Goal: Task Accomplishment & Management: Use online tool/utility

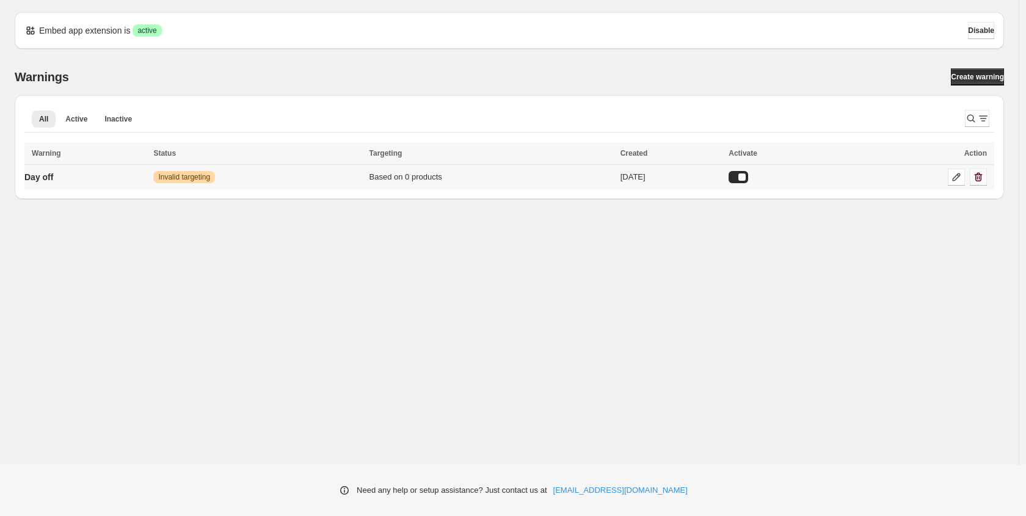
click at [979, 181] on icon "button" at bounding box center [978, 177] width 12 height 12
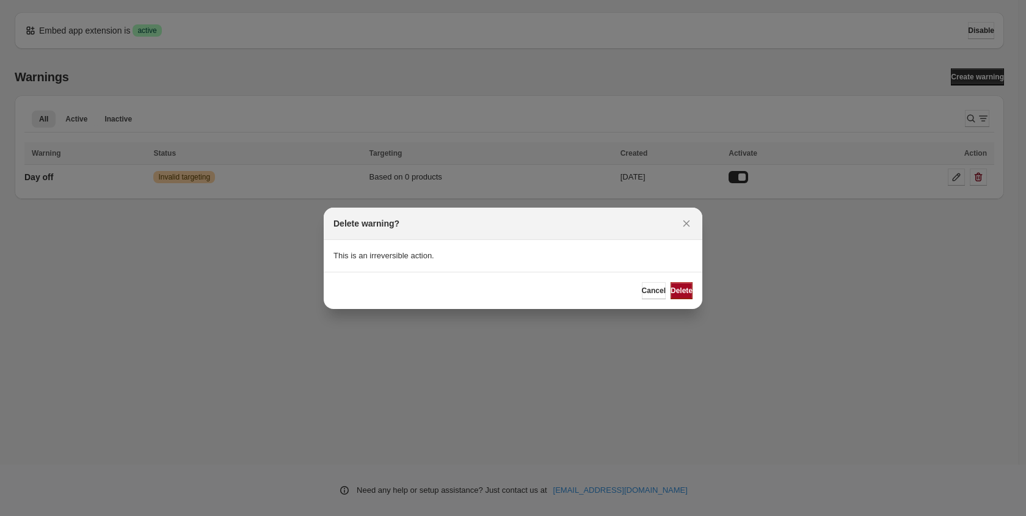
click at [674, 289] on span "Delete" at bounding box center [681, 291] width 22 height 10
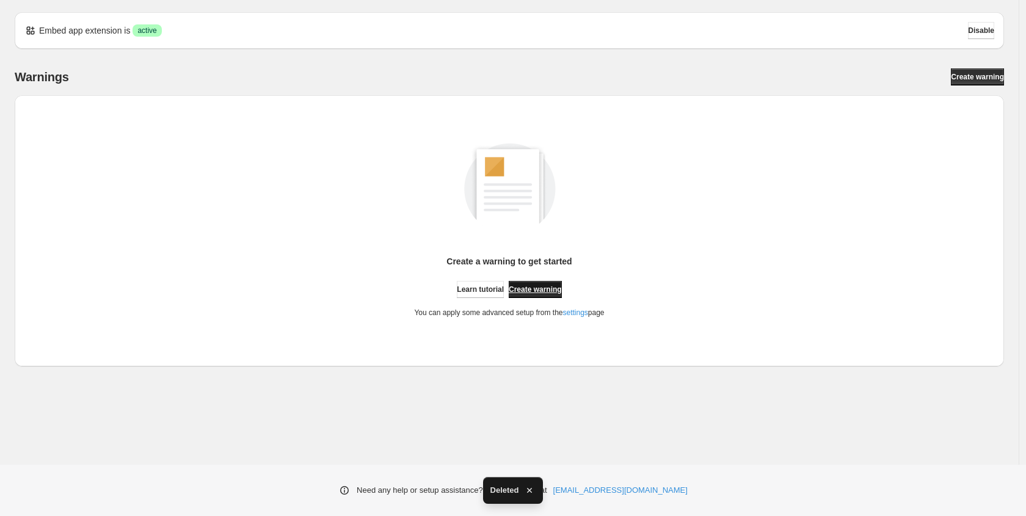
click at [546, 290] on span "Create warning" at bounding box center [535, 290] width 53 height 10
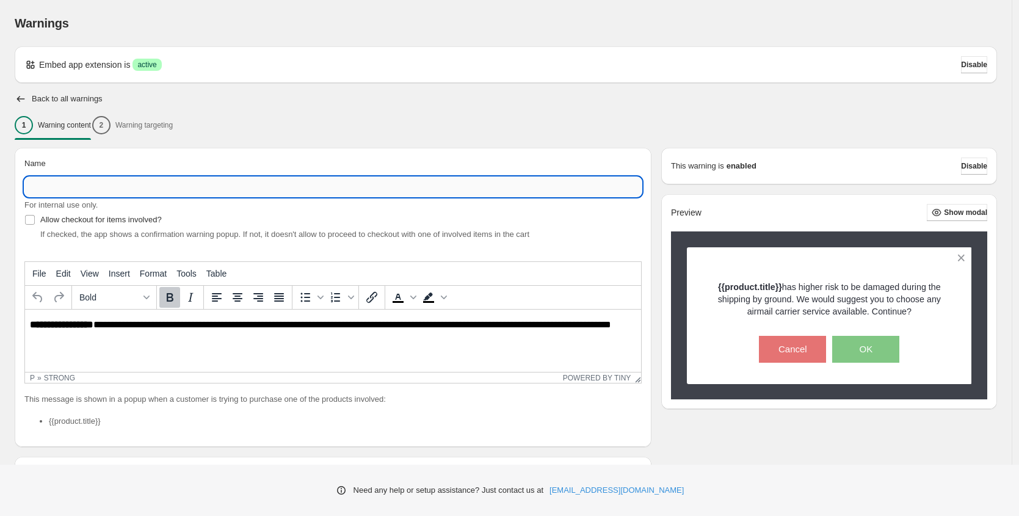
click at [45, 190] on input "Name" at bounding box center [332, 187] width 617 height 20
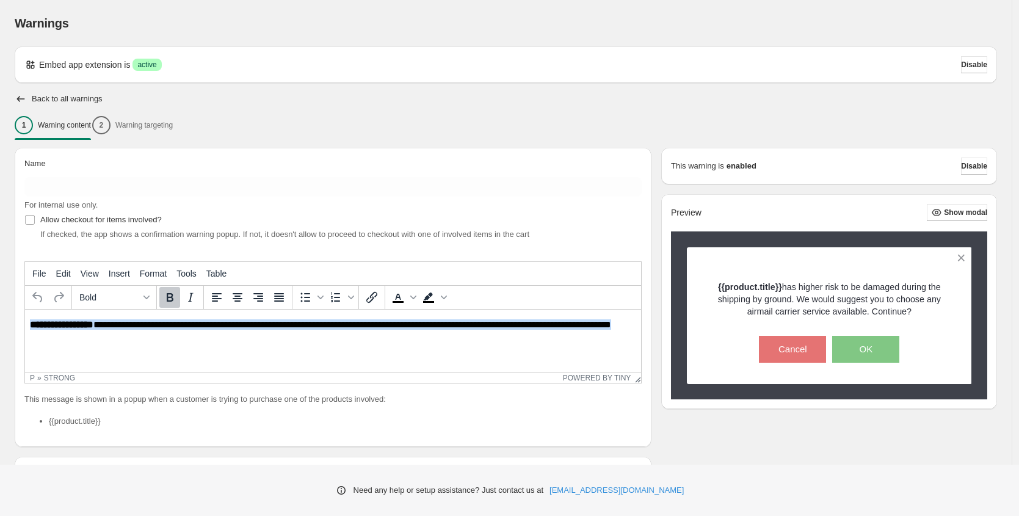
drag, startPoint x: 74, startPoint y: 339, endPoint x: 26, endPoint y: 325, distance: 50.2
click at [26, 325] on html "**********" at bounding box center [333, 331] width 616 height 42
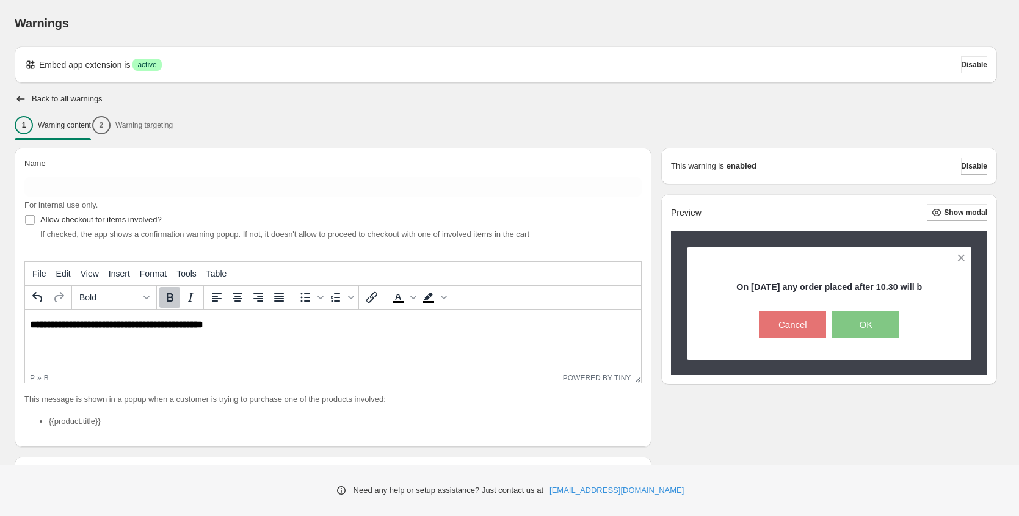
click at [201, 324] on b "**********" at bounding box center [116, 324] width 173 height 9
click at [242, 325] on p "**********" at bounding box center [336, 324] width 613 height 11
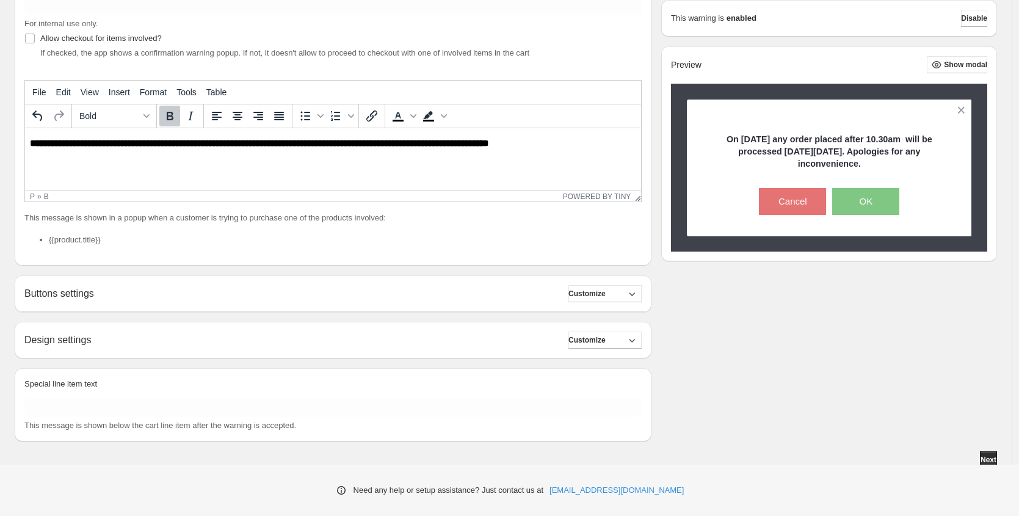
scroll to position [186, 0]
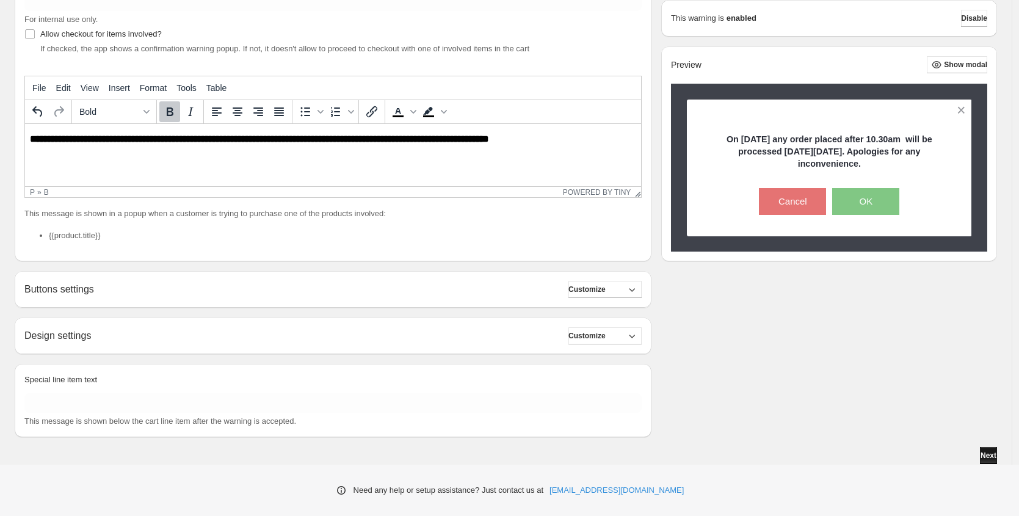
click at [993, 458] on span "Next" at bounding box center [988, 456] width 16 height 10
click at [980, 455] on span "Next" at bounding box center [988, 456] width 16 height 10
click at [799, 204] on button "Cancel" at bounding box center [792, 201] width 67 height 27
click at [875, 205] on button "OK" at bounding box center [865, 201] width 67 height 27
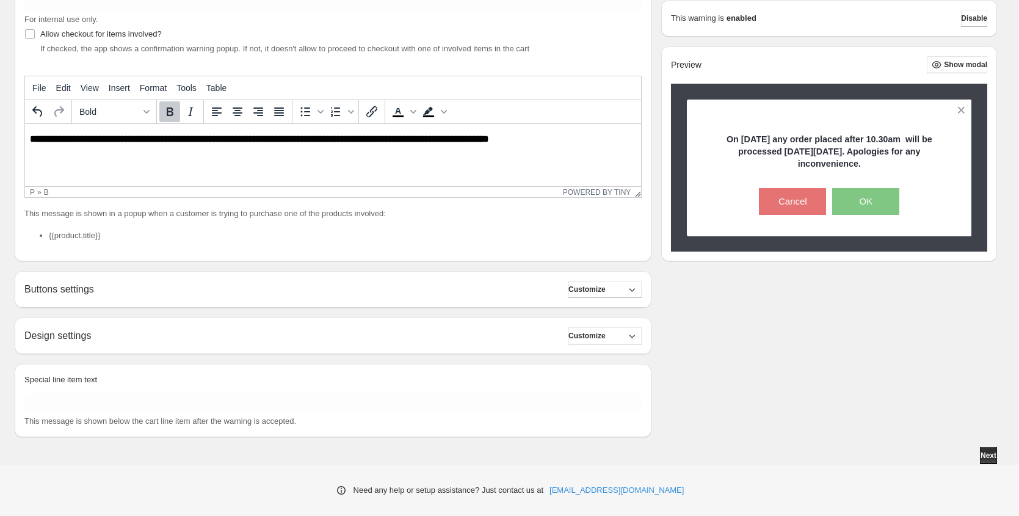
click at [875, 205] on button "OK" at bounding box center [865, 201] width 67 height 27
click at [989, 458] on span "Next" at bounding box center [988, 456] width 16 height 10
click at [865, 206] on button "OK" at bounding box center [865, 201] width 67 height 27
click at [988, 457] on span "Next" at bounding box center [988, 456] width 16 height 10
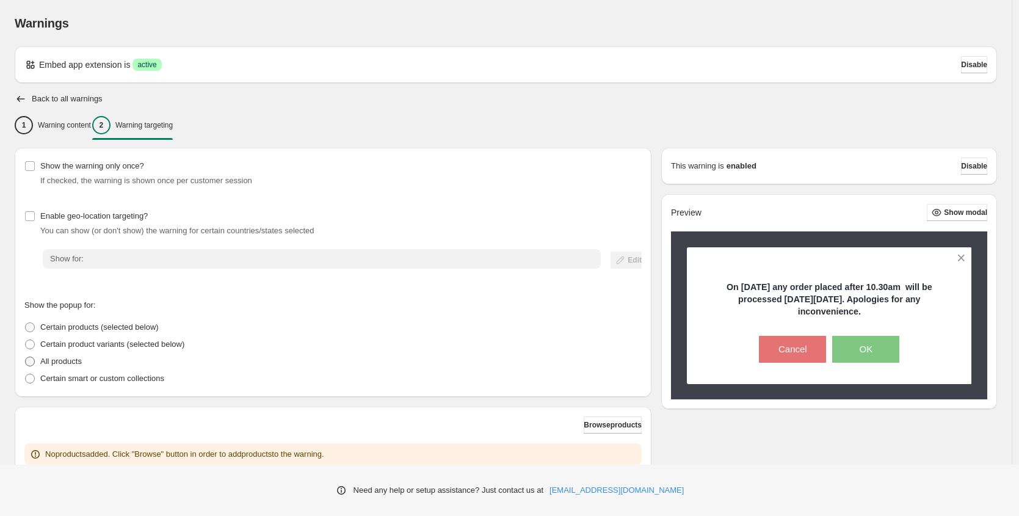
click at [29, 362] on span at bounding box center [30, 362] width 10 height 10
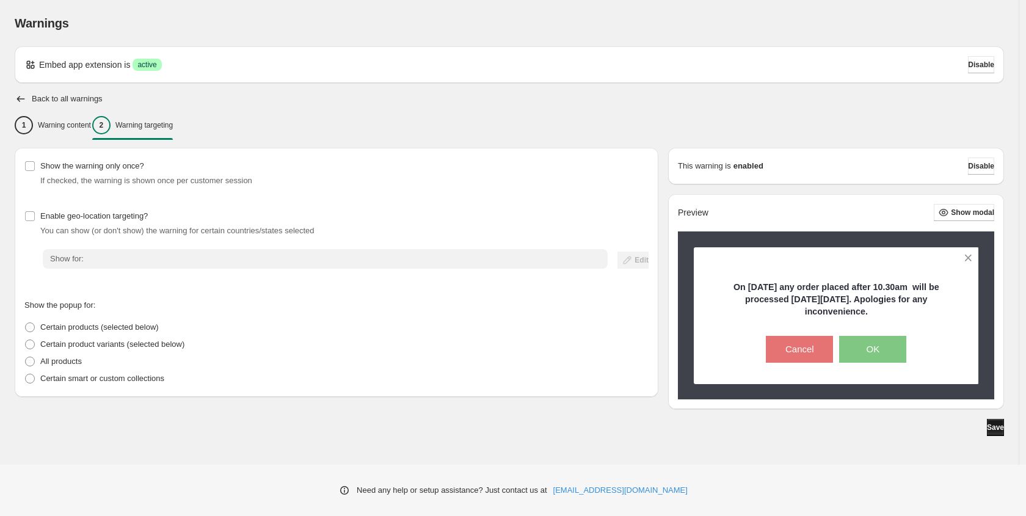
click at [988, 429] on span "Save" at bounding box center [995, 427] width 17 height 10
click at [987, 430] on span "Save" at bounding box center [995, 427] width 17 height 10
